Goal: Task Accomplishment & Management: Manage account settings

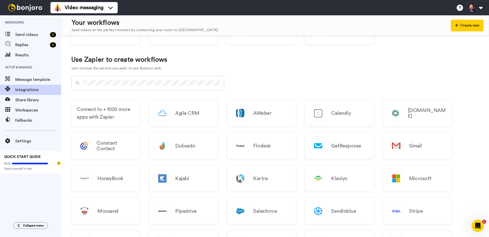
scroll to position [174, 0]
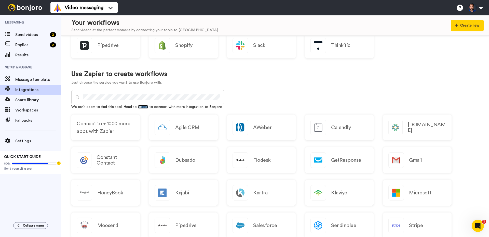
click at [138, 106] on link "Zapier" at bounding box center [143, 107] width 10 height 4
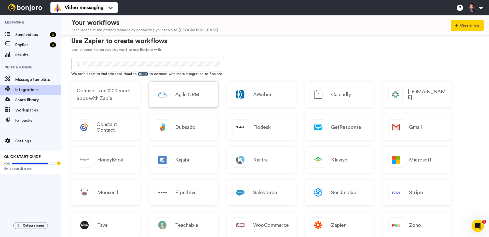
scroll to position [199, 0]
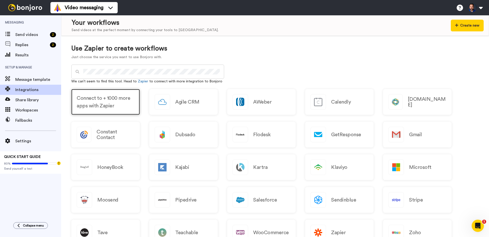
click at [122, 100] on span "Connect to + 1000 more apps with Zapier" at bounding box center [106, 101] width 58 height 15
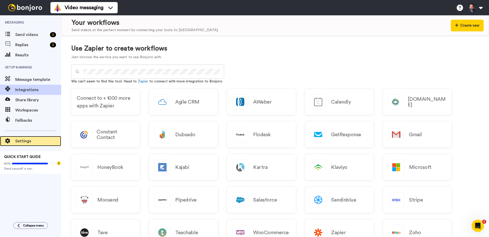
click at [28, 142] on span "Settings" at bounding box center [38, 141] width 46 height 6
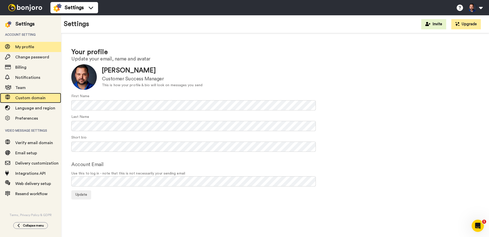
click at [32, 95] on span "Custom domain" at bounding box center [38, 98] width 46 height 6
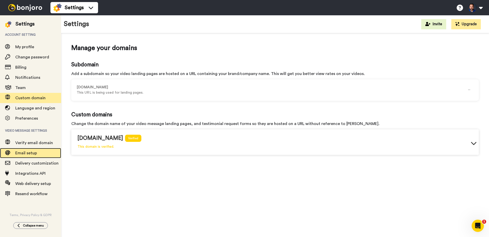
click at [29, 152] on span "Email setup" at bounding box center [26, 153] width 22 height 4
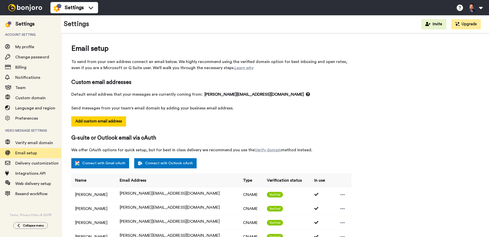
select select "145654"
select select "145656"
select select "145657"
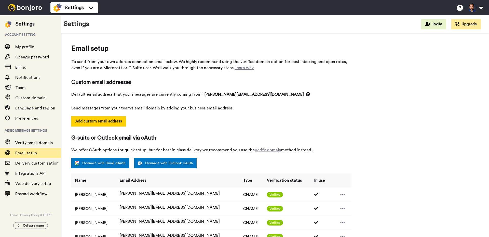
select select "145657"
select select "145658"
click at [21, 165] on span "Delivery customization" at bounding box center [38, 163] width 46 height 6
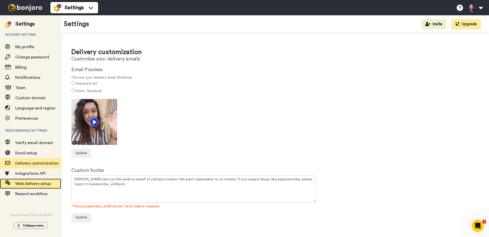
click at [33, 187] on div "Web delivery setup" at bounding box center [30, 183] width 61 height 10
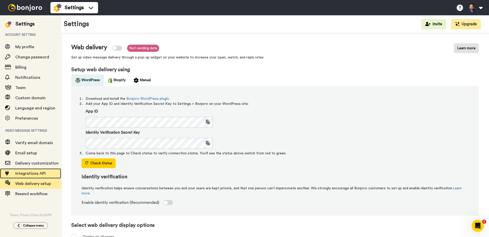
click at [44, 173] on span "Integrations API" at bounding box center [30, 173] width 30 height 4
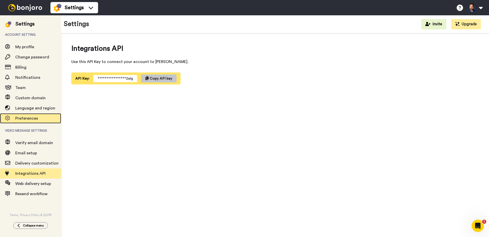
click at [47, 121] on span "Preferences" at bounding box center [38, 118] width 46 height 6
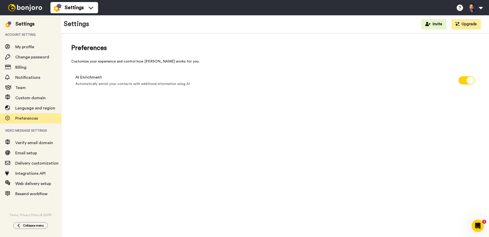
click at [32, 7] on img at bounding box center [25, 7] width 38 height 7
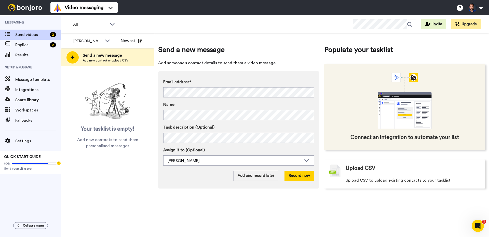
click at [431, 129] on div "Connect an integration to automate your list" at bounding box center [404, 107] width 161 height 86
